Goal: Information Seeking & Learning: Find specific page/section

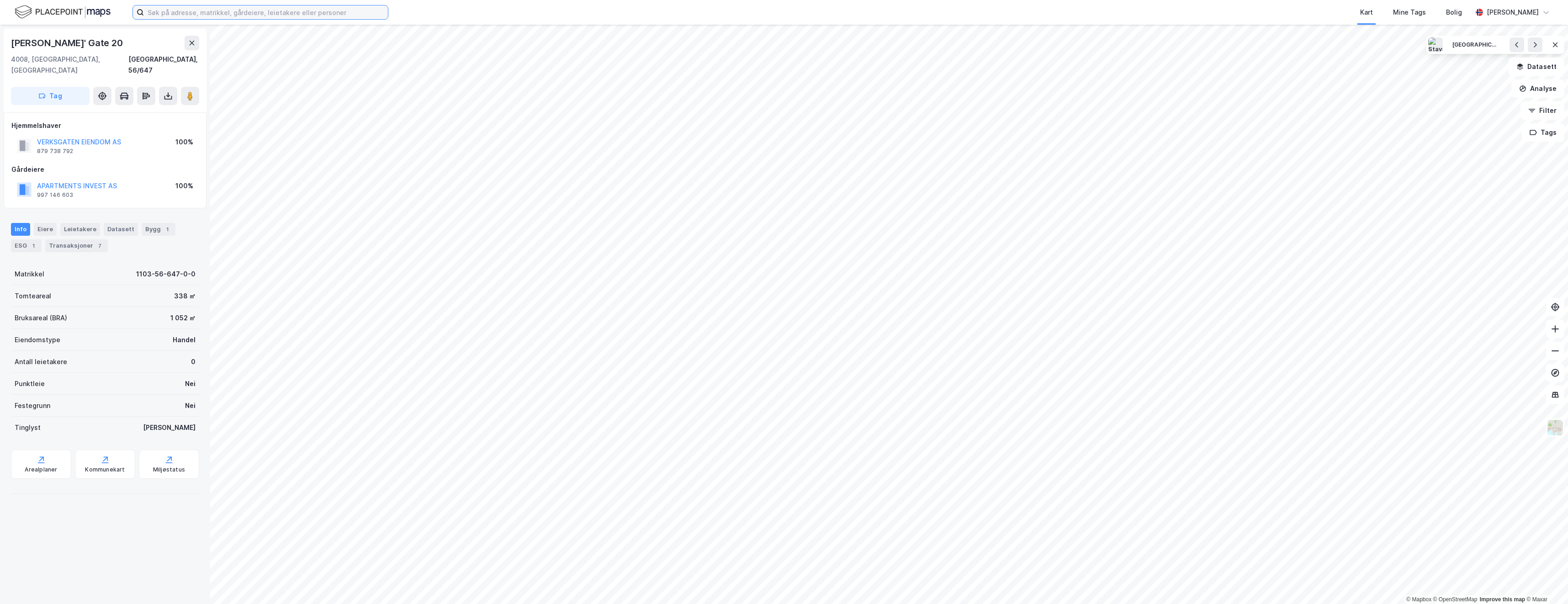
click at [173, 14] on input at bounding box center [267, 12] width 244 height 14
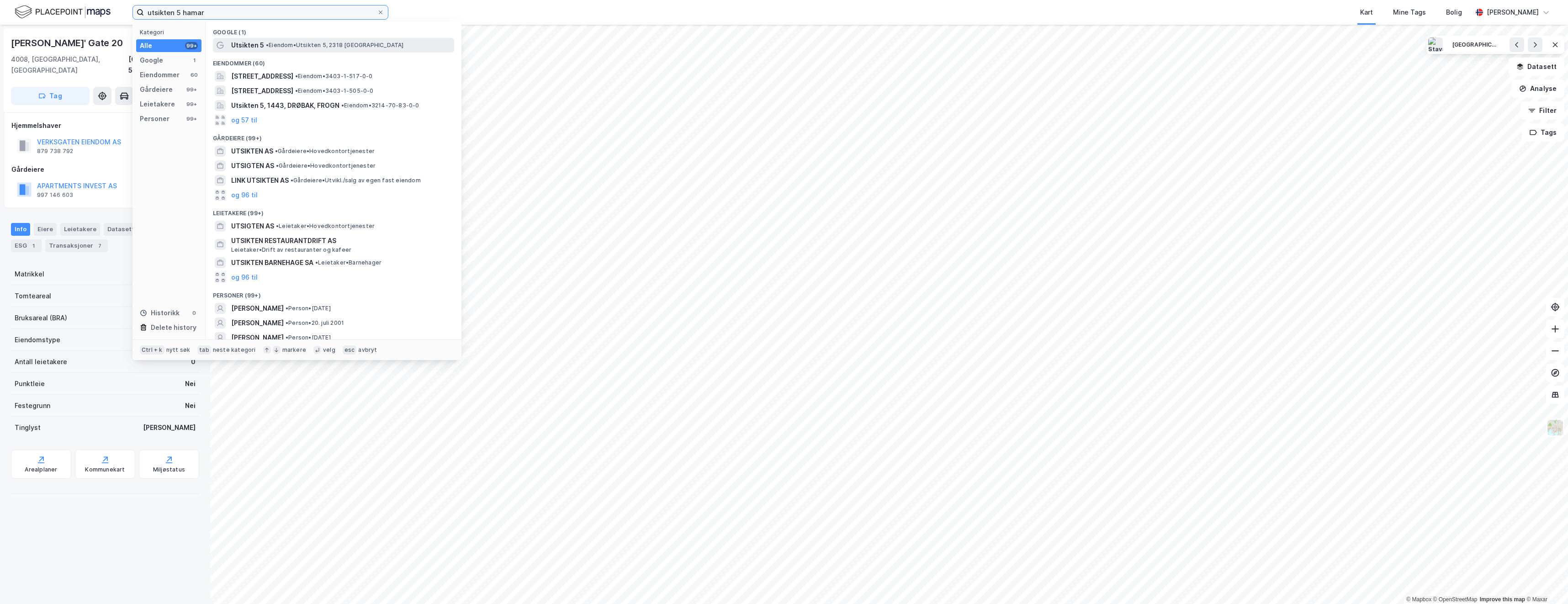
type input "utsikten 5 hamar"
click at [268, 47] on span "•" at bounding box center [267, 44] width 3 height 6
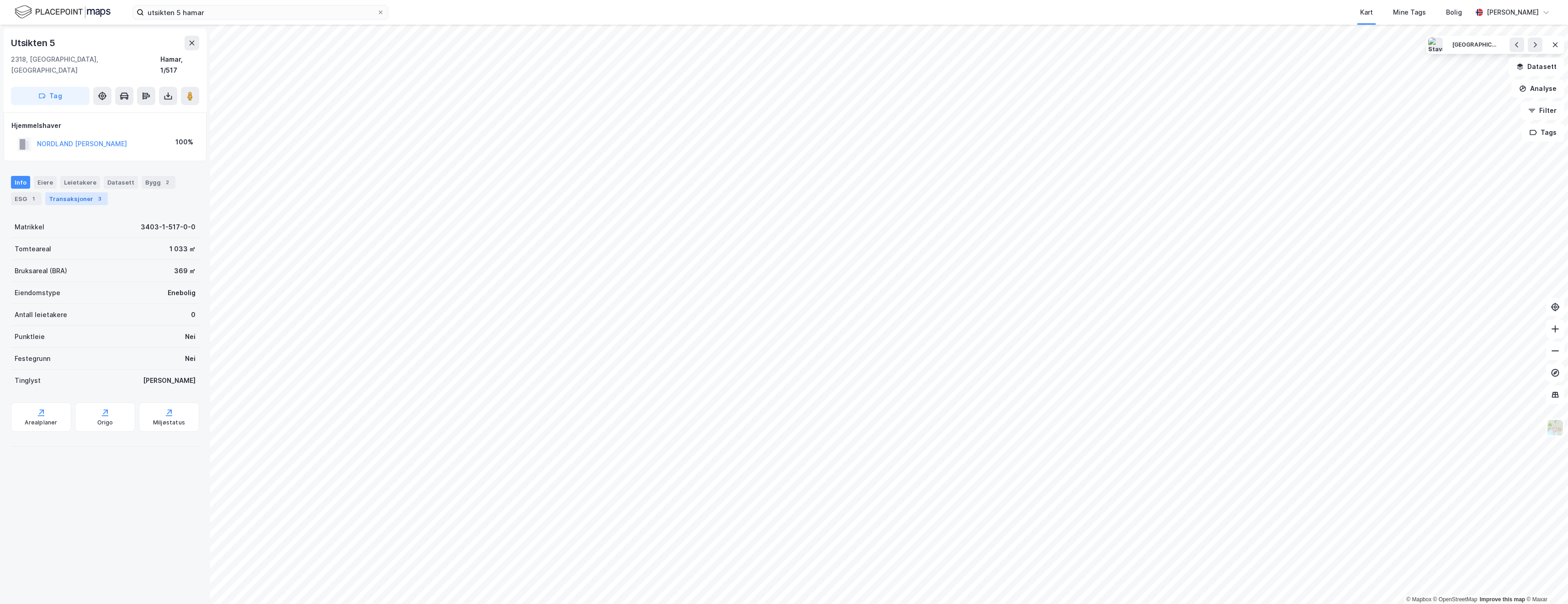
click at [79, 192] on div "Transaksjoner 3" at bounding box center [77, 199] width 63 height 13
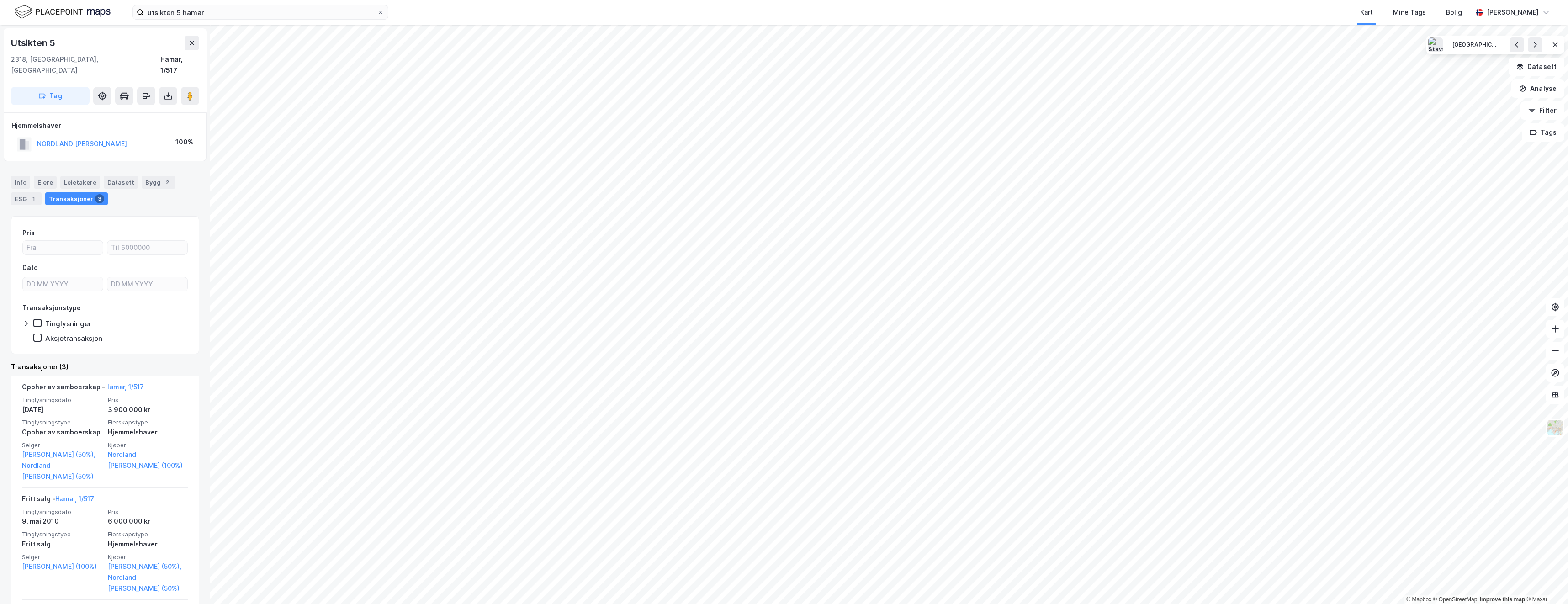
scroll to position [45, 0]
